Goal: Information Seeking & Learning: Check status

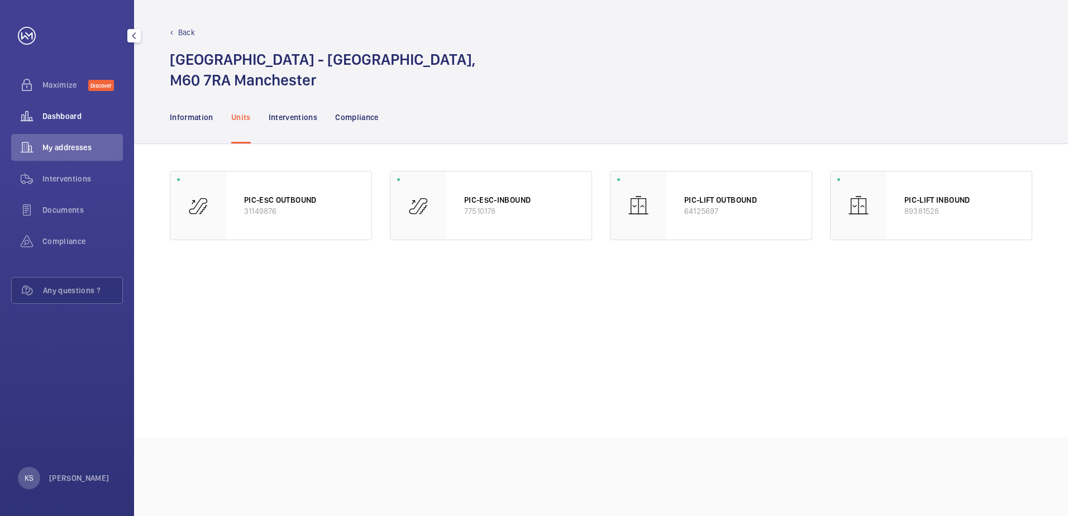
click at [54, 118] on span "Dashboard" at bounding box center [82, 116] width 80 height 11
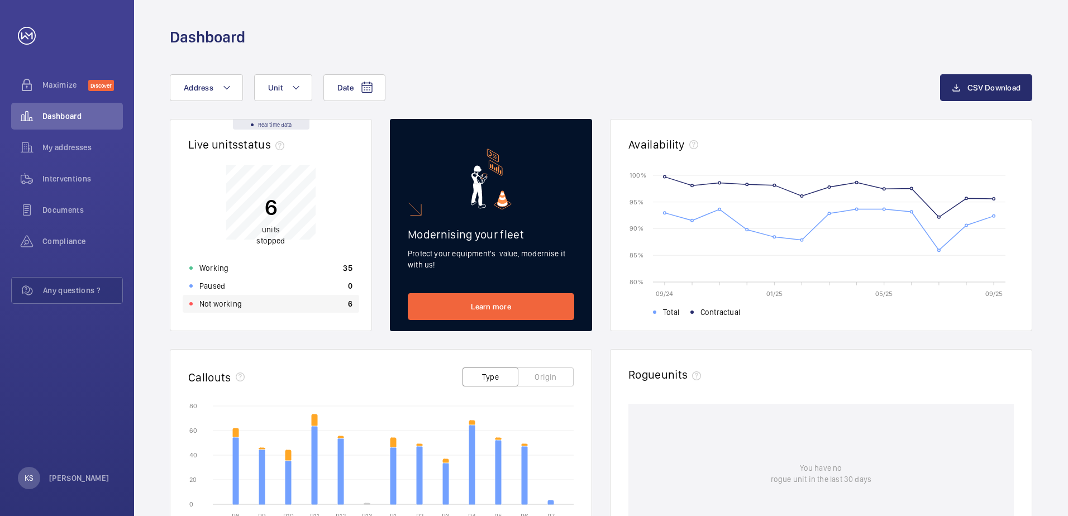
click at [232, 304] on p "Not working" at bounding box center [220, 303] width 42 height 11
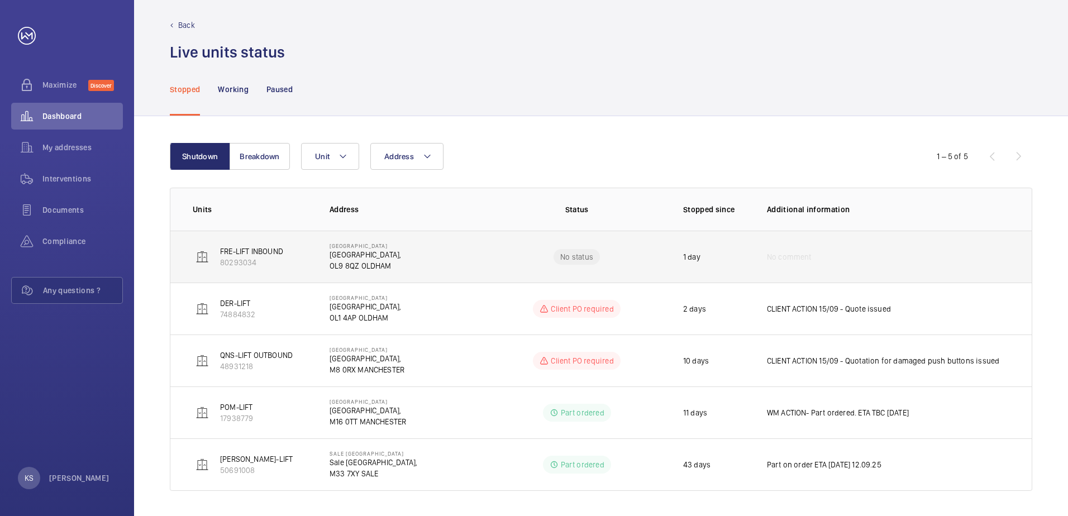
scroll to position [9, 0]
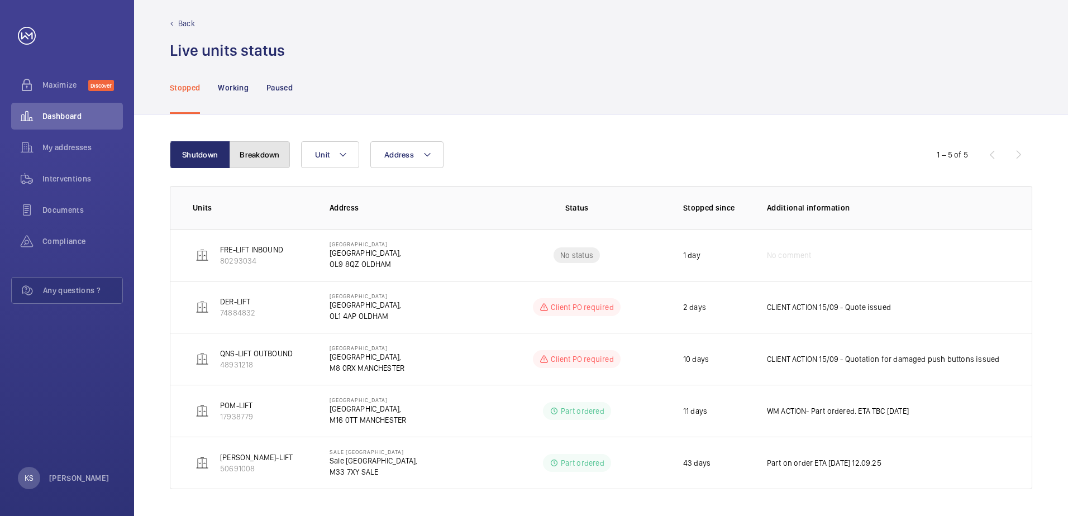
click at [286, 155] on button "Breakdown" at bounding box center [260, 154] width 60 height 27
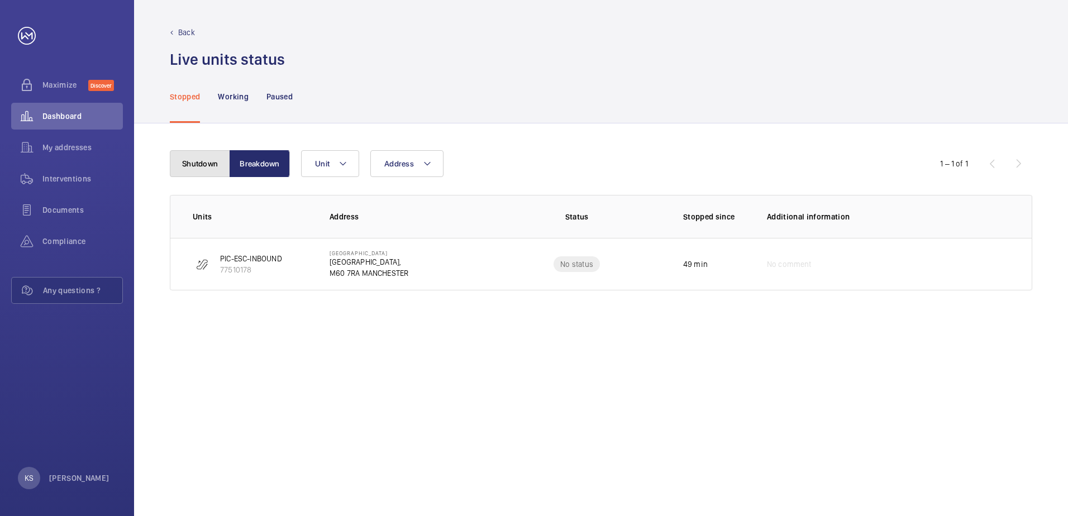
click at [198, 161] on button "Shutdown" at bounding box center [200, 163] width 60 height 27
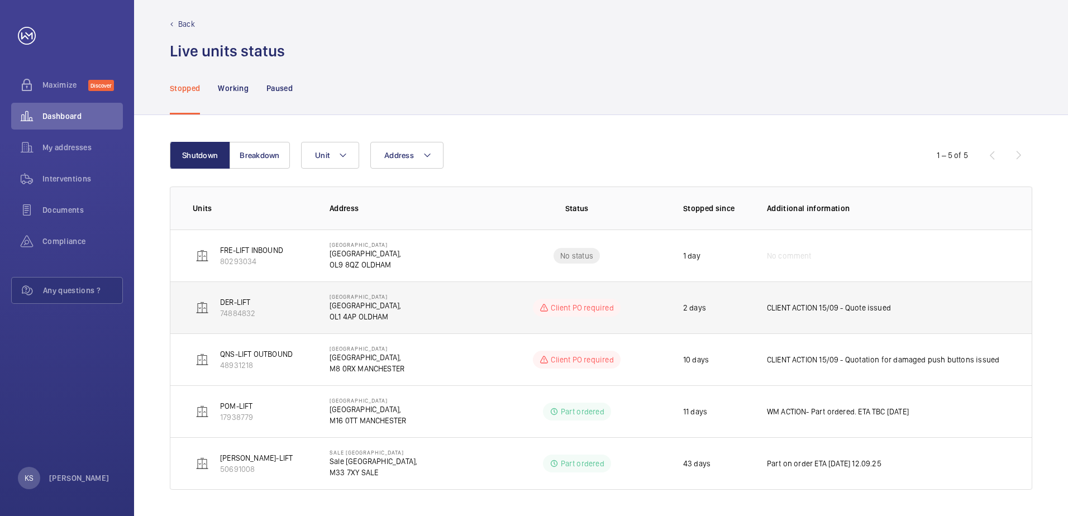
scroll to position [9, 0]
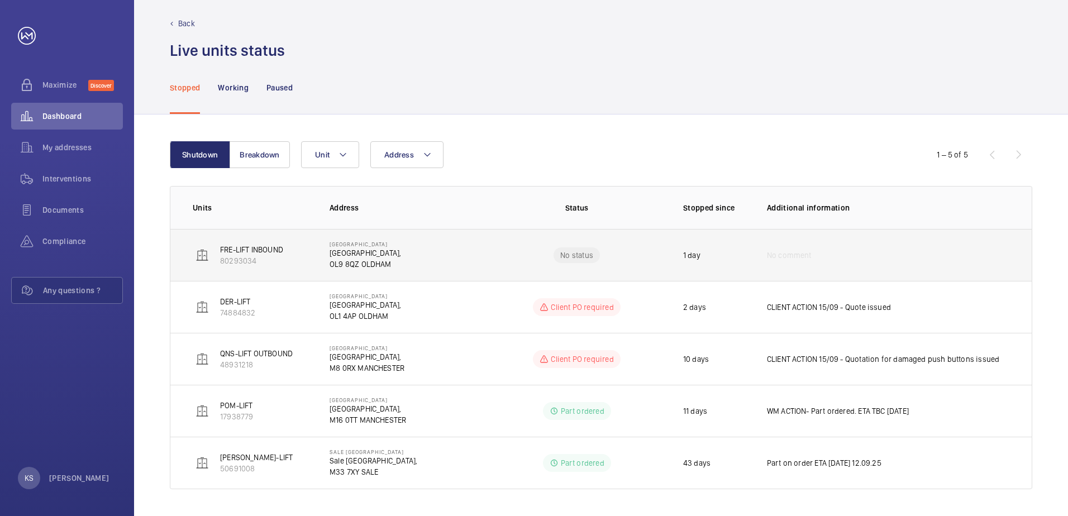
click at [238, 257] on p "80293034" at bounding box center [251, 260] width 63 height 11
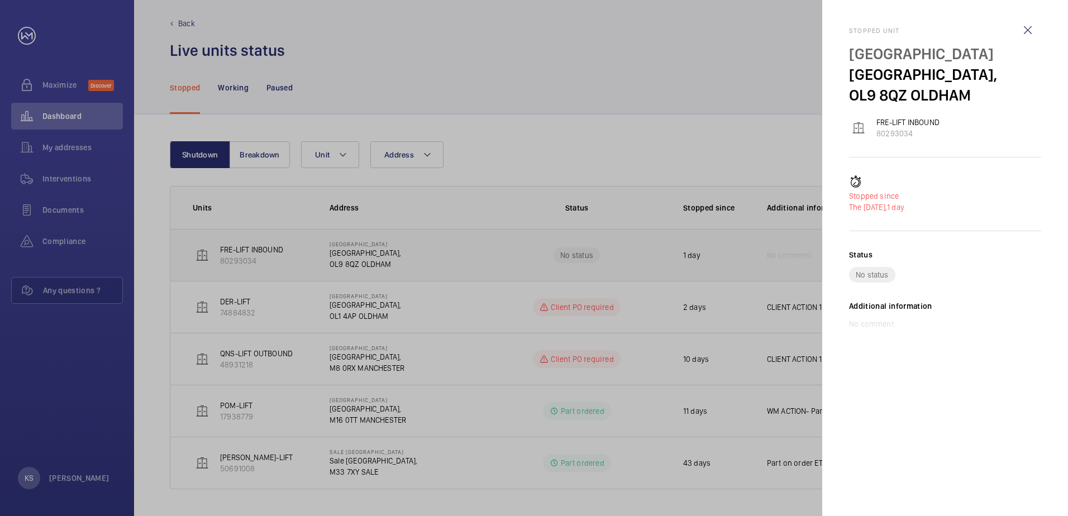
click at [238, 257] on div at bounding box center [534, 258] width 1068 height 516
